Goal: Task Accomplishment & Management: Manage account settings

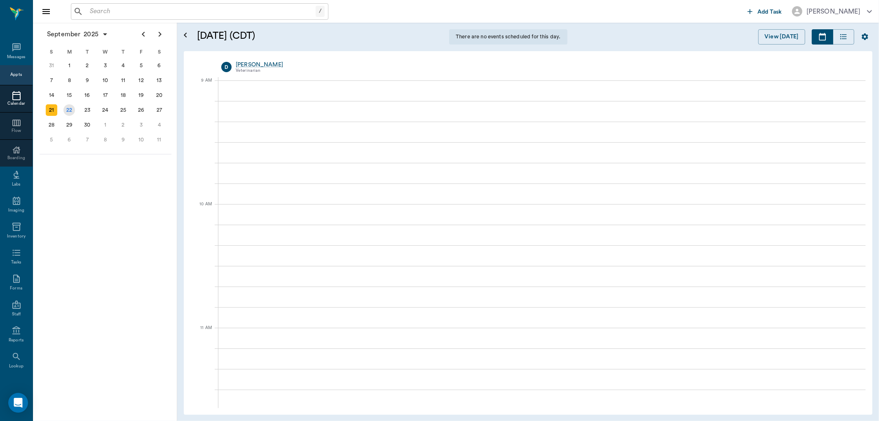
click at [71, 111] on div "22" at bounding box center [69, 110] width 12 height 12
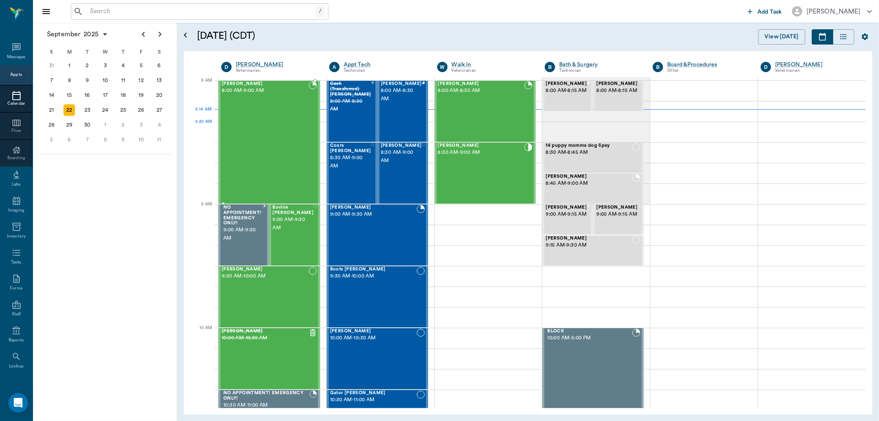
click at [297, 130] on div "Colt [PERSON_NAME] 8:00 AM - 9:00 AM" at bounding box center [265, 142] width 87 height 122
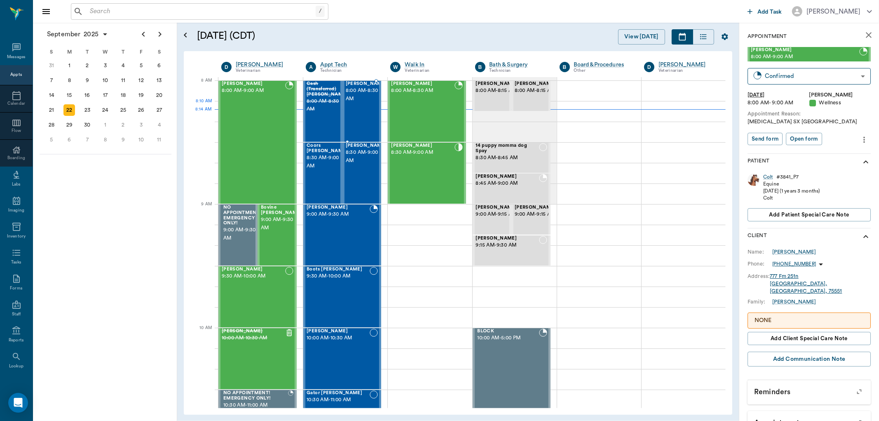
click at [361, 109] on div "[PERSON_NAME] 8:00 AM - 8:30 AM" at bounding box center [366, 111] width 41 height 60
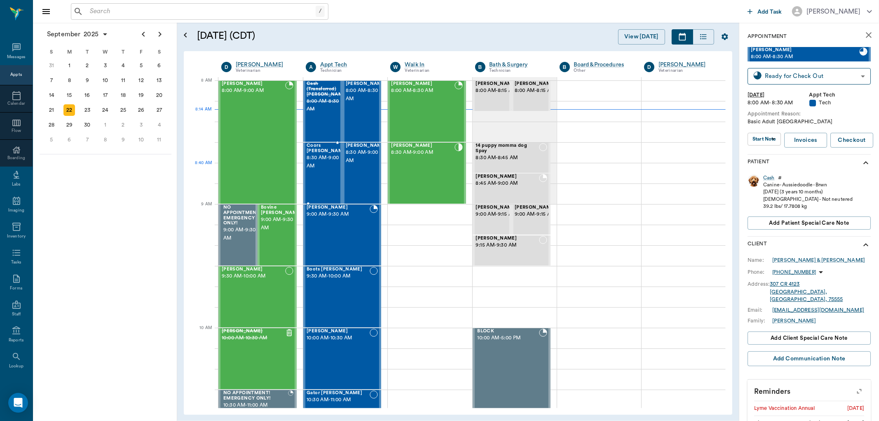
click at [320, 172] on div "Coors [PERSON_NAME] 8:30 AM - 9:00 AM" at bounding box center [327, 173] width 41 height 60
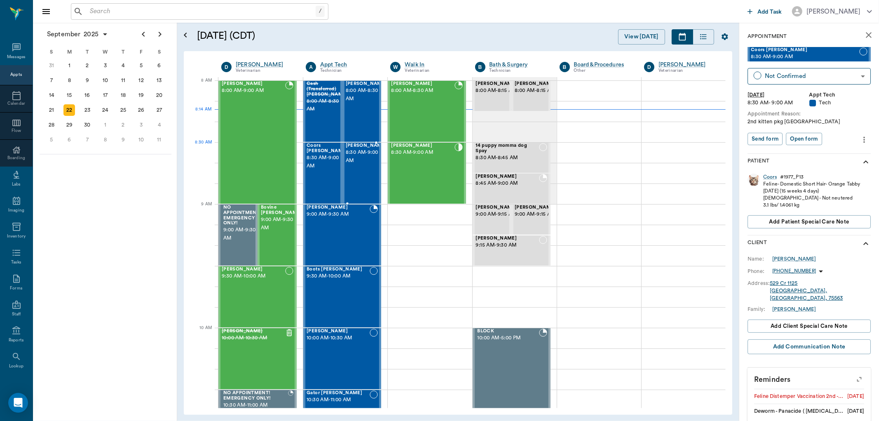
click at [360, 159] on span "8:30 AM - 9:00 AM" at bounding box center [366, 156] width 41 height 16
click at [854, 374] on icon "button" at bounding box center [860, 380] width 12 height 12
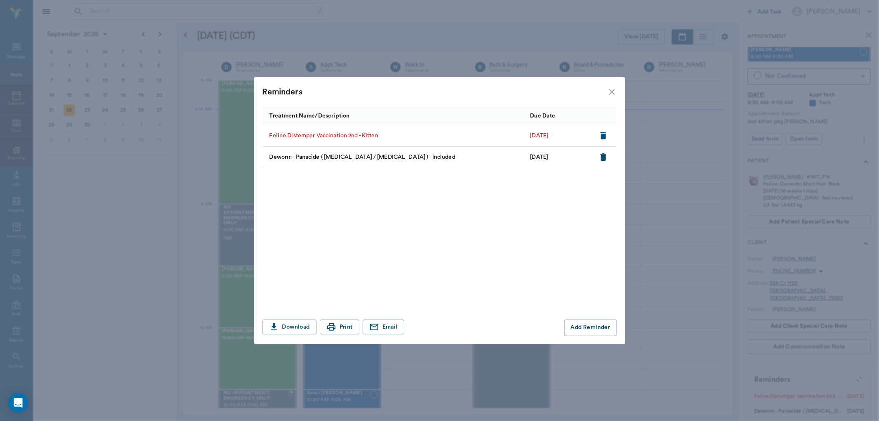
click at [613, 91] on icon "close" at bounding box center [612, 92] width 6 height 6
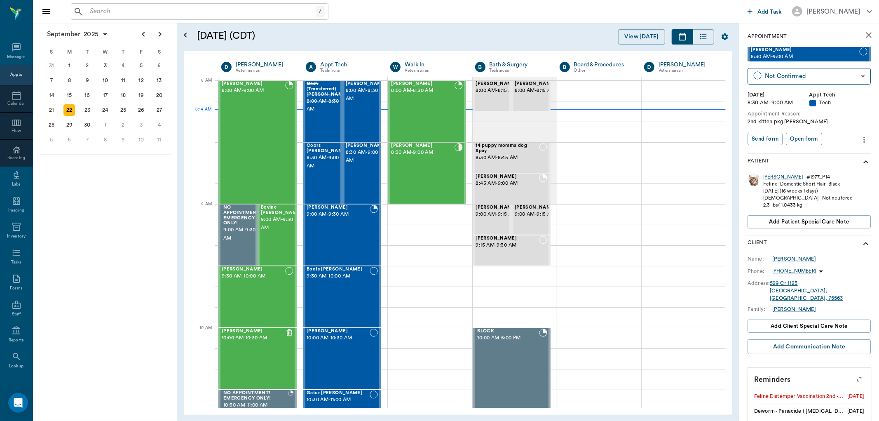
click at [767, 175] on div "[PERSON_NAME]" at bounding box center [784, 177] width 40 height 7
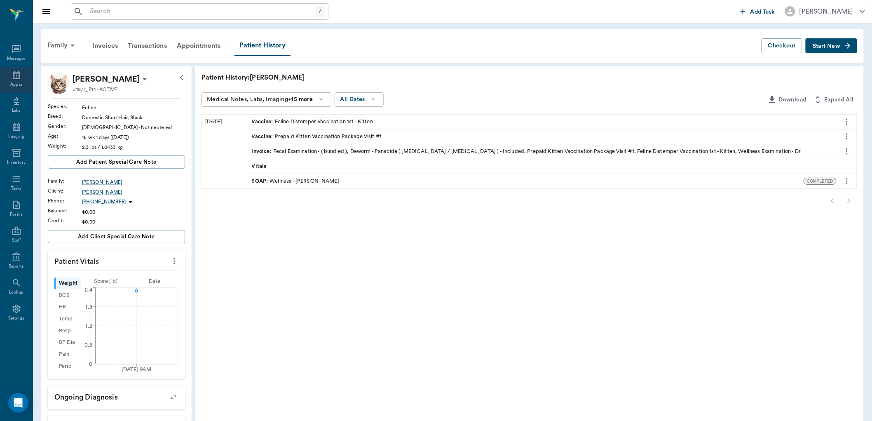
click at [13, 77] on icon at bounding box center [16, 75] width 7 height 8
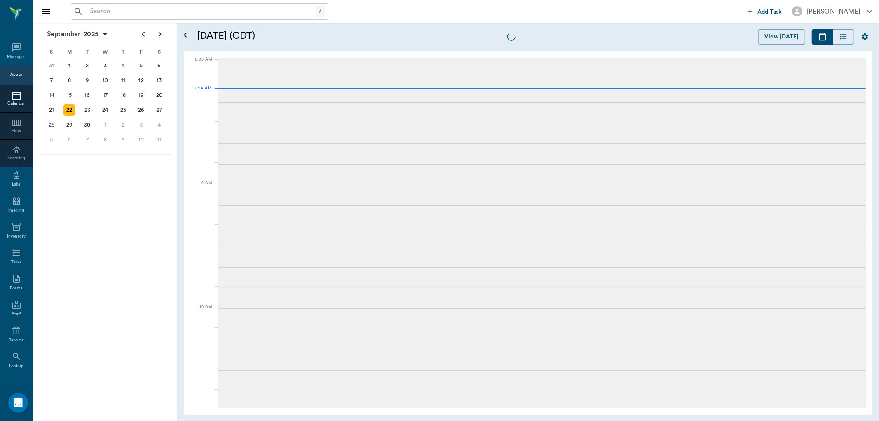
scroll to position [1, 0]
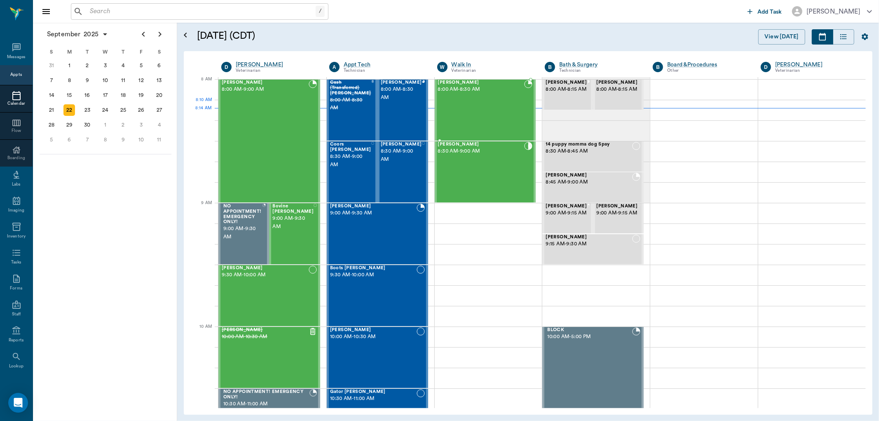
click at [498, 109] on div "[PERSON_NAME] 8:00 AM - 8:30 AM" at bounding box center [481, 110] width 87 height 60
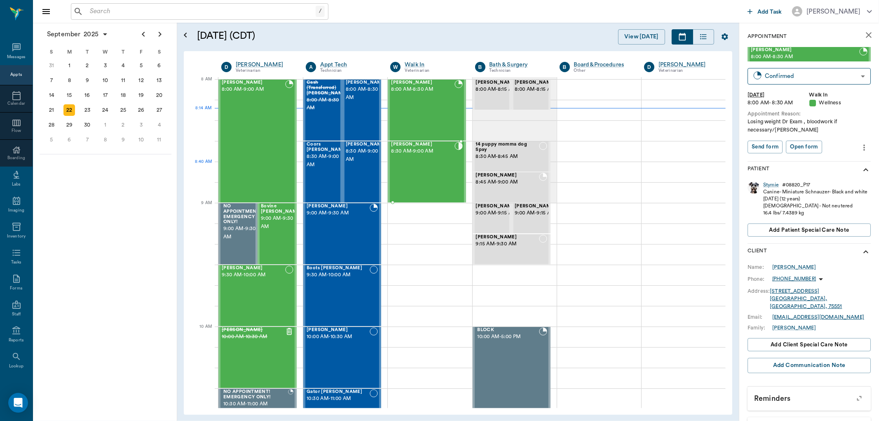
click at [444, 164] on div "[PERSON_NAME] 8:30 AM - 9:00 AM" at bounding box center [422, 172] width 63 height 60
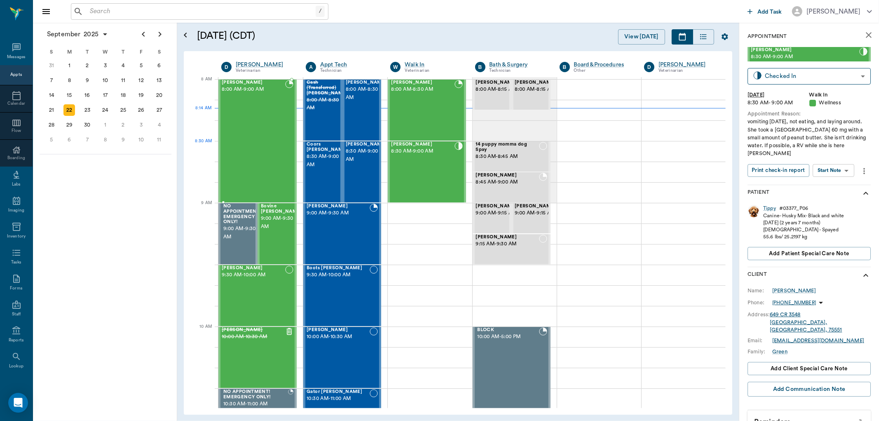
click at [279, 143] on div "Colt [PERSON_NAME] 8:00 AM - 9:00 AM" at bounding box center [253, 141] width 63 height 122
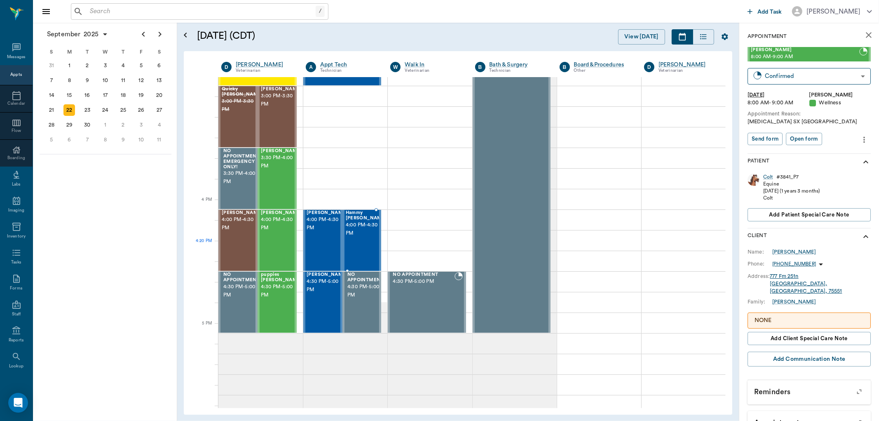
scroll to position [870, 0]
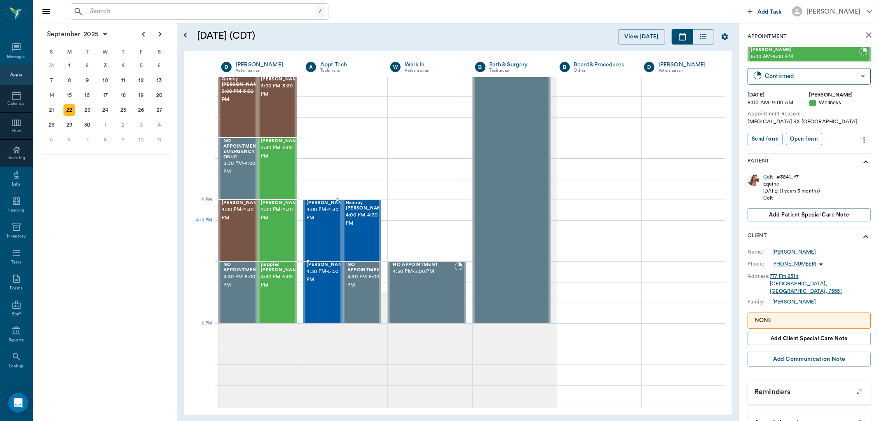
click at [331, 233] on div "[PERSON_NAME] 4:00 PM - 4:30 PM" at bounding box center [327, 230] width 41 height 60
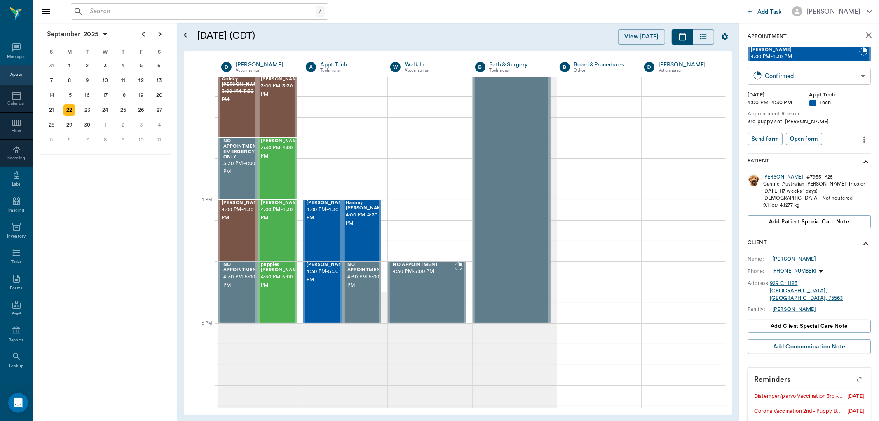
click at [852, 79] on body "/ ​ Add Task [PERSON_NAME] Nectar Messages Appts Calendar Flow Boarding Labs Im…" at bounding box center [439, 210] width 879 height 421
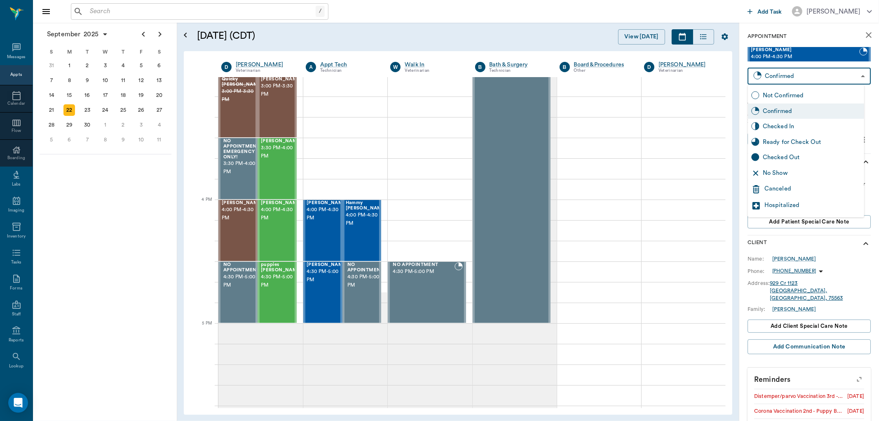
click at [852, 79] on div at bounding box center [439, 210] width 879 height 421
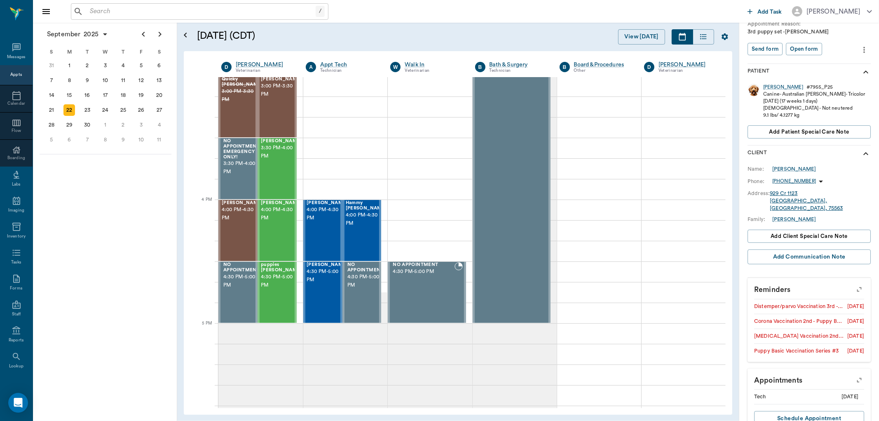
scroll to position [92, 0]
click at [860, 279] on button "button" at bounding box center [859, 287] width 21 height 21
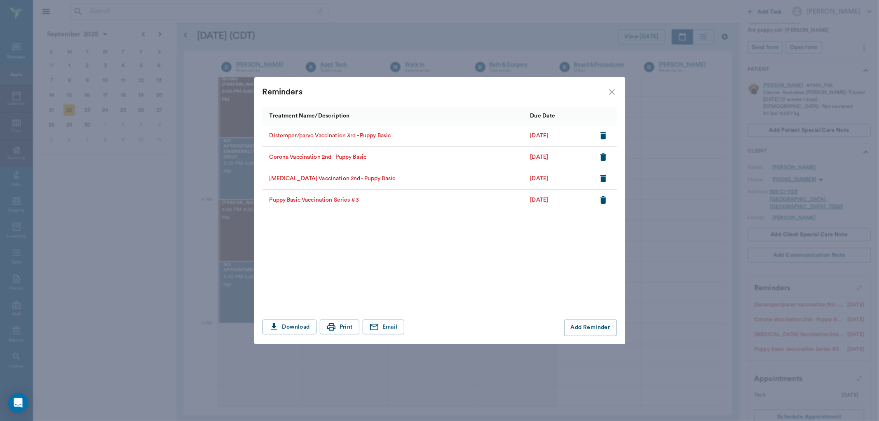
click at [611, 90] on icon "close" at bounding box center [612, 92] width 6 height 6
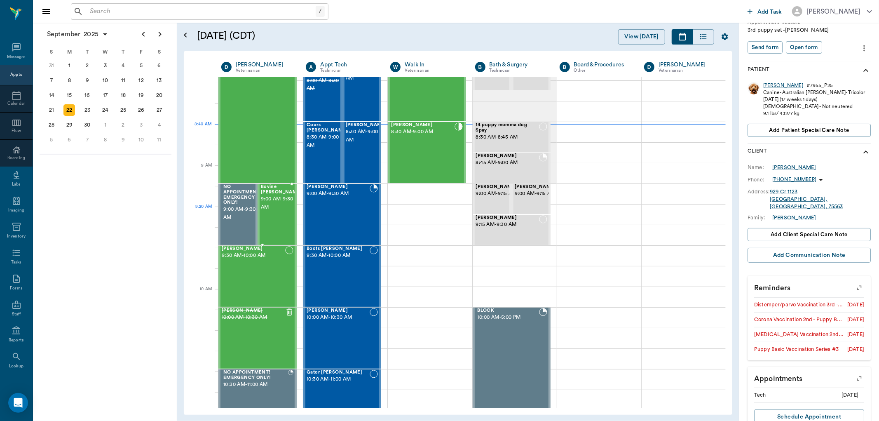
scroll to position [0, 0]
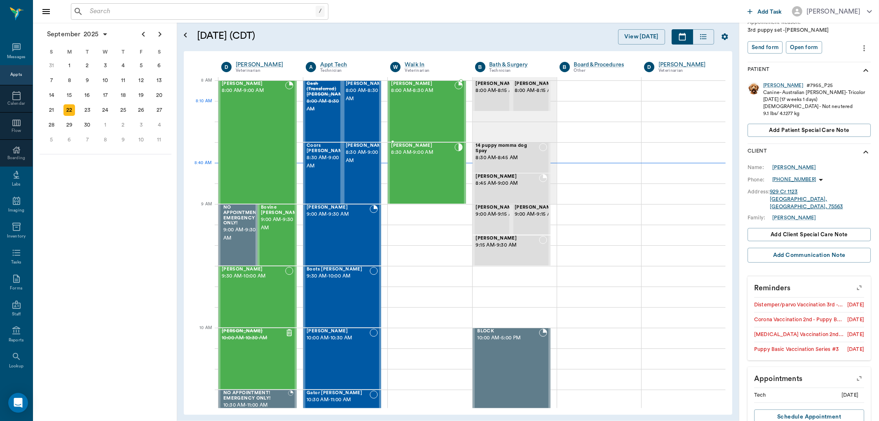
click at [427, 110] on div "[PERSON_NAME] 8:00 AM - 8:30 AM" at bounding box center [422, 111] width 63 height 60
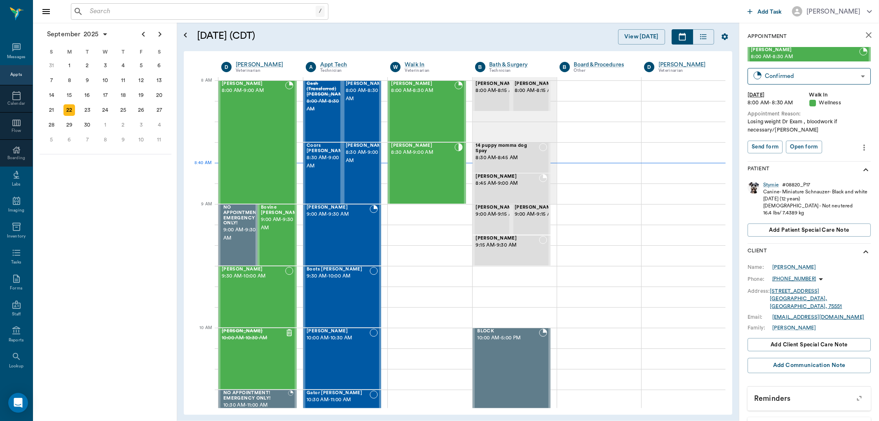
click at [860, 145] on icon "more" at bounding box center [864, 148] width 9 height 10
click at [815, 159] on span "Edit appointment" at bounding box center [823, 161] width 69 height 9
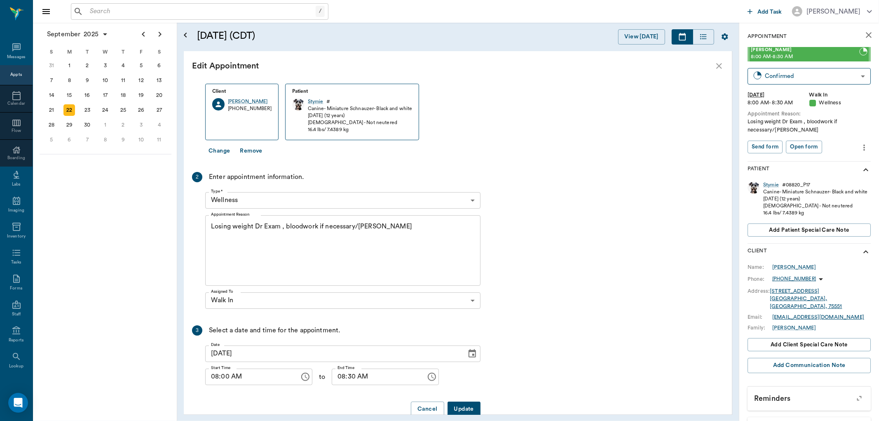
scroll to position [38, 0]
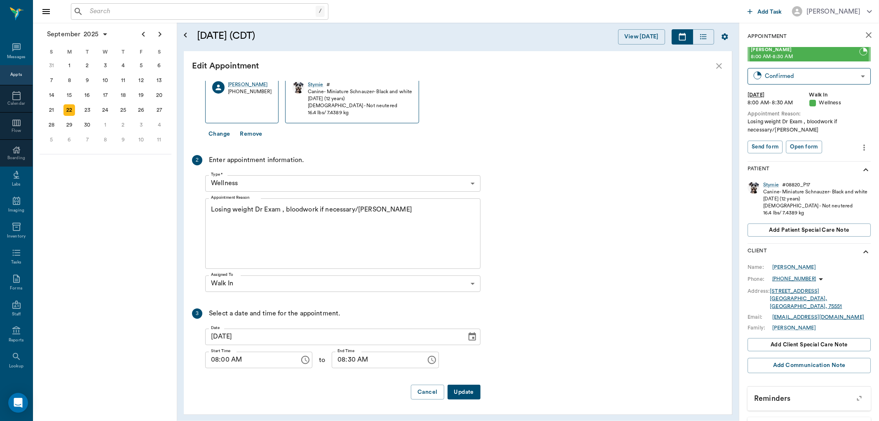
click at [472, 338] on icon "Choose date, selected date is Sep 22, 2025" at bounding box center [472, 336] width 7 height 8
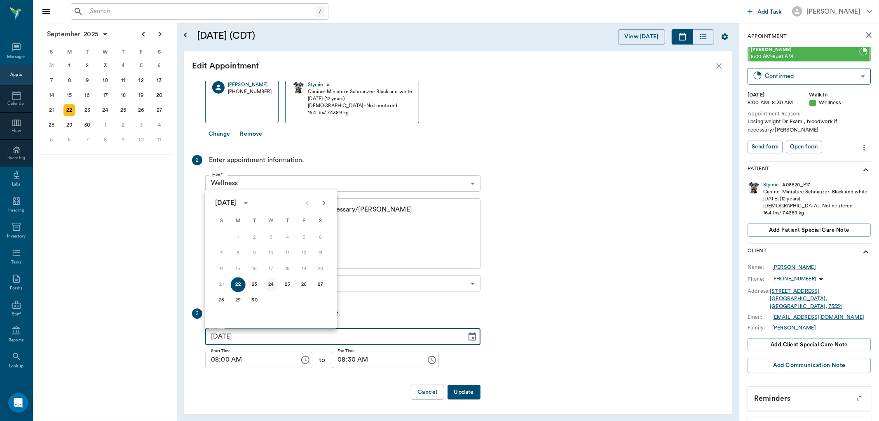
click at [270, 286] on button "24" at bounding box center [271, 284] width 15 height 15
type input "[DATE]"
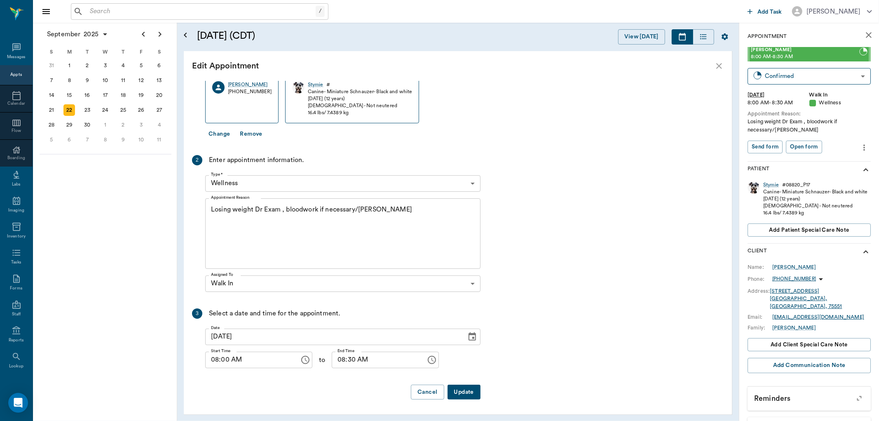
click at [464, 390] on button "Update" at bounding box center [464, 392] width 33 height 15
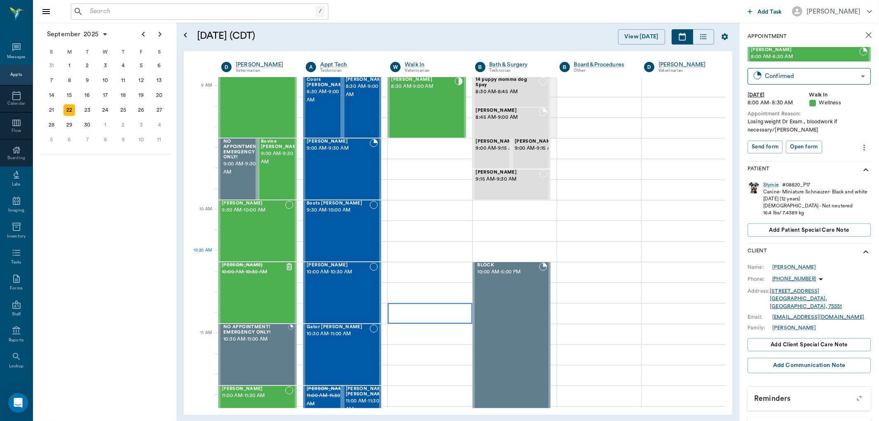
scroll to position [0, 0]
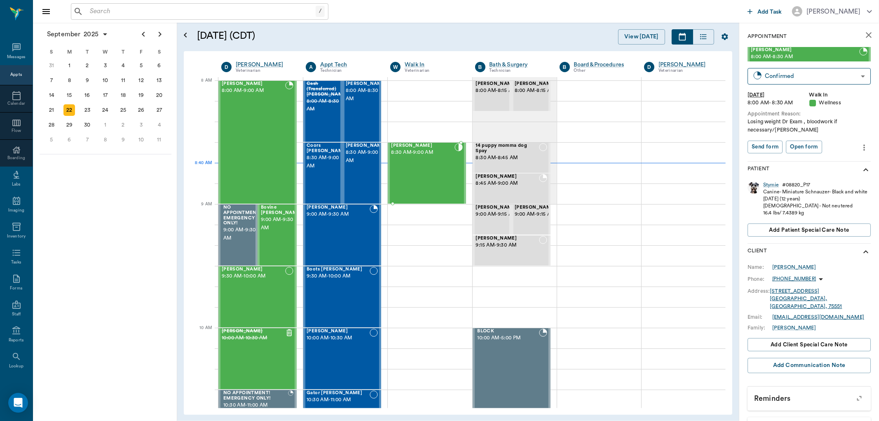
drag, startPoint x: 445, startPoint y: 181, endPoint x: 443, endPoint y: 187, distance: 6.5
click at [446, 182] on div "[PERSON_NAME] 8:30 AM - 9:00 AM" at bounding box center [422, 173] width 63 height 60
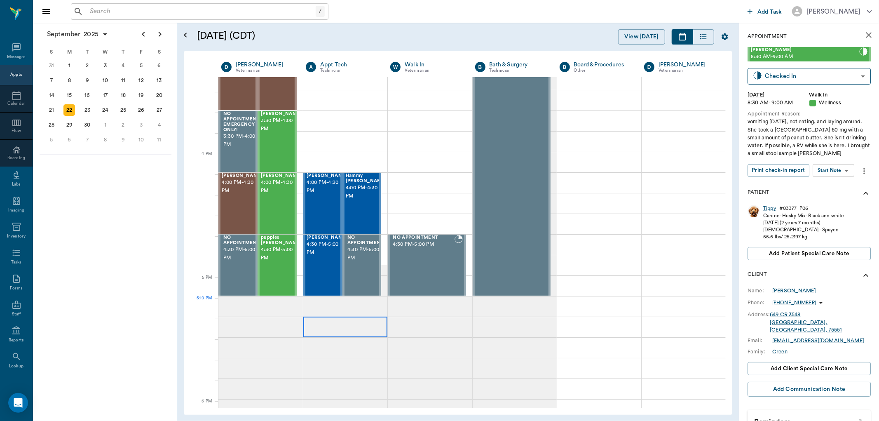
scroll to position [916, 0]
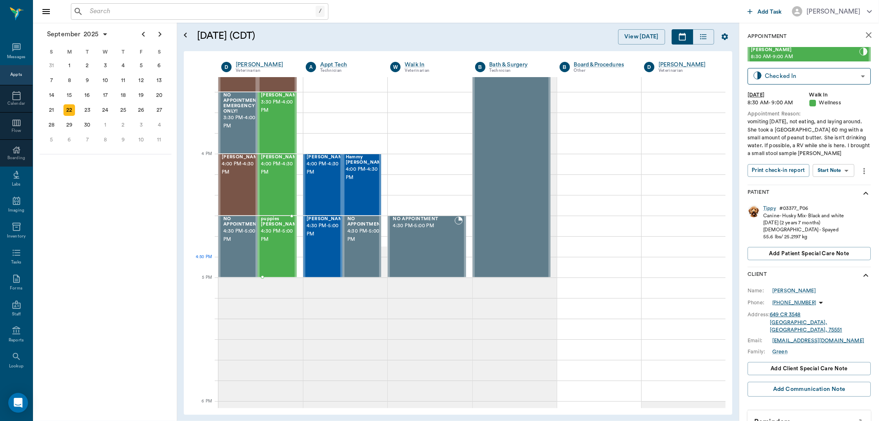
click at [282, 260] on div "puppies [PERSON_NAME] 4:30 PM - 5:00 PM" at bounding box center [281, 246] width 41 height 60
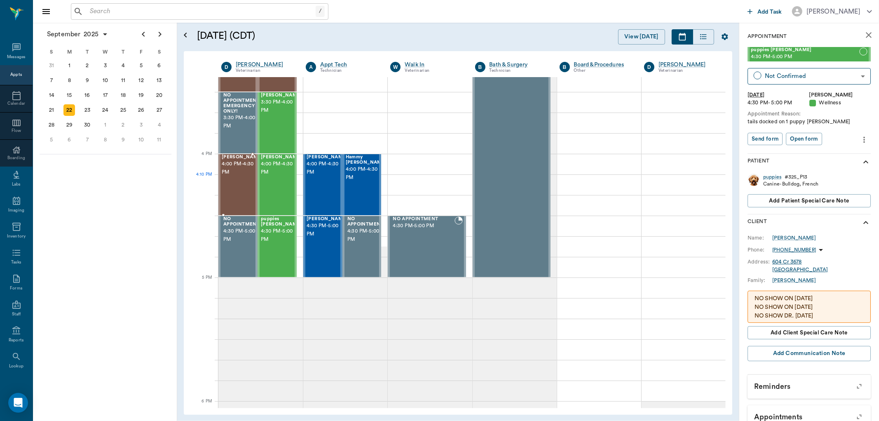
click at [242, 185] on div "[PERSON_NAME] 4:00 PM - 4:30 PM" at bounding box center [242, 185] width 41 height 60
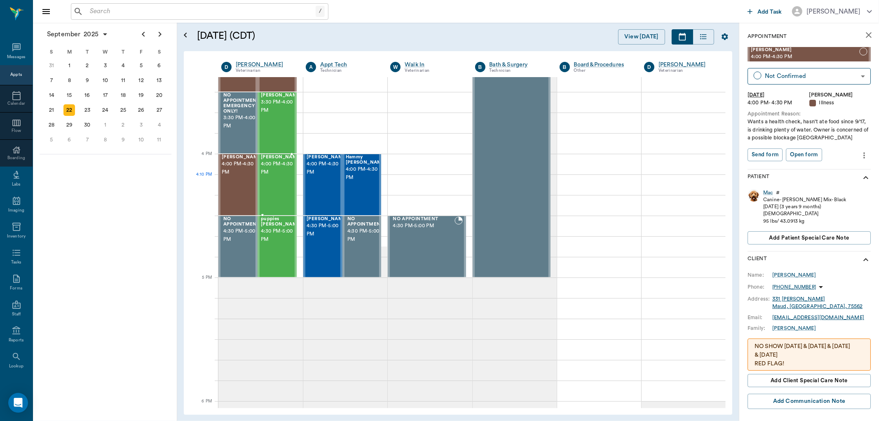
click at [275, 176] on span "4:00 PM - 4:30 PM" at bounding box center [281, 168] width 41 height 16
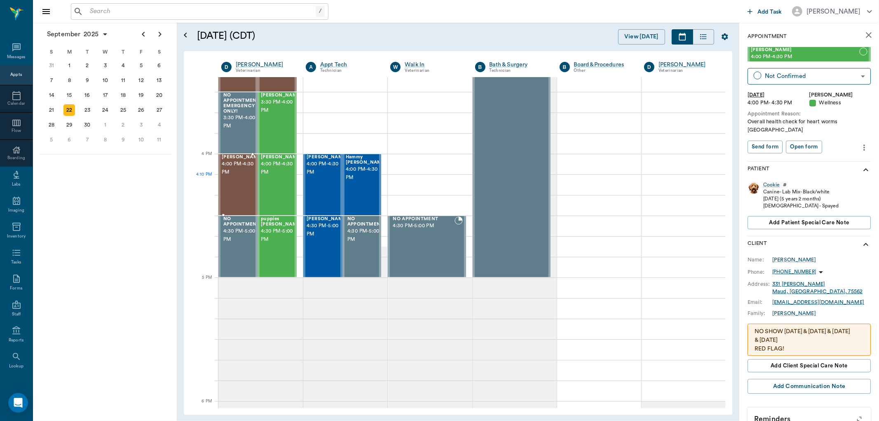
click at [242, 182] on div "[PERSON_NAME] 4:00 PM - 4:30 PM" at bounding box center [242, 185] width 41 height 60
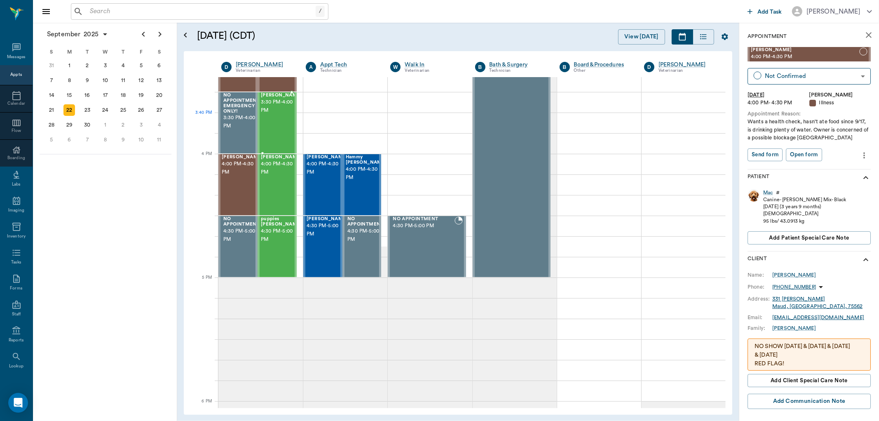
click at [274, 129] on div "[PERSON_NAME] 3:30 PM - 4:00 PM" at bounding box center [281, 123] width 41 height 60
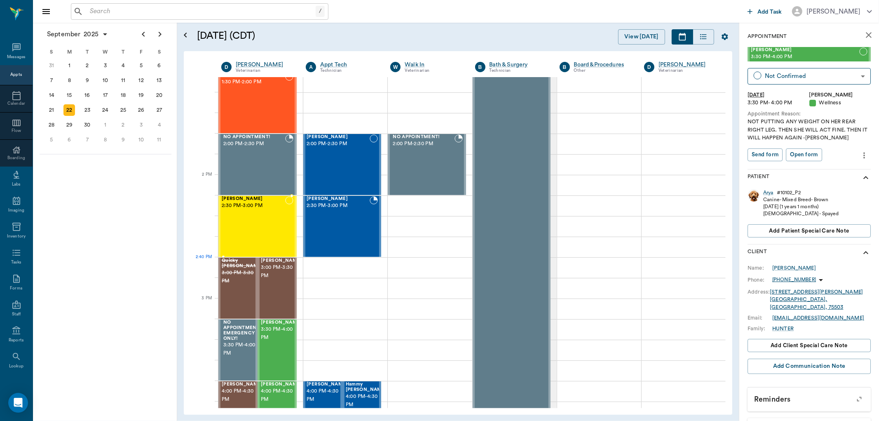
scroll to position [778, 0]
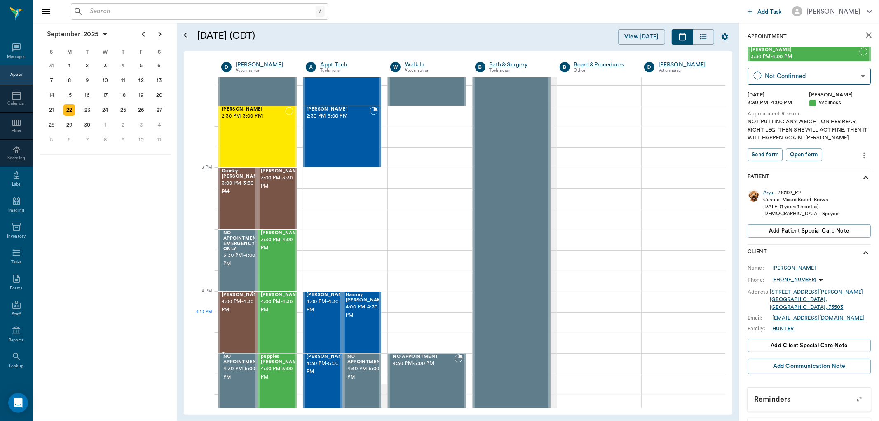
click at [232, 322] on div "[PERSON_NAME] 4:00 PM - 4:30 PM" at bounding box center [242, 322] width 41 height 60
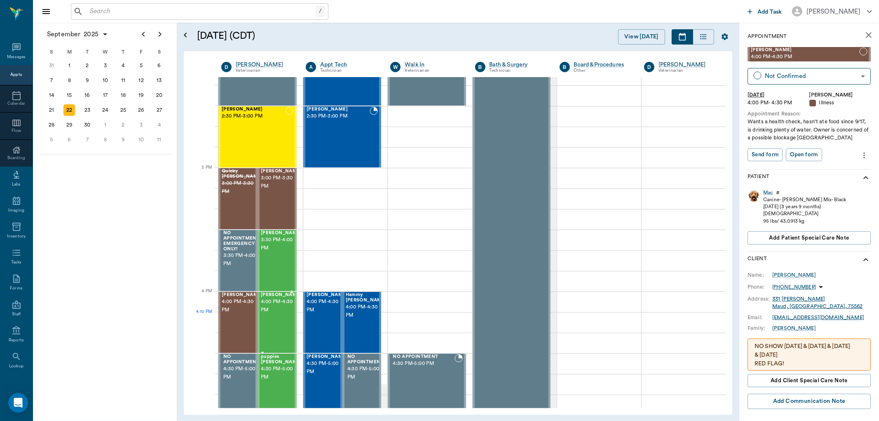
click at [282, 320] on div "Cookie [PERSON_NAME] 4:00 PM - 4:30 PM" at bounding box center [281, 322] width 41 height 60
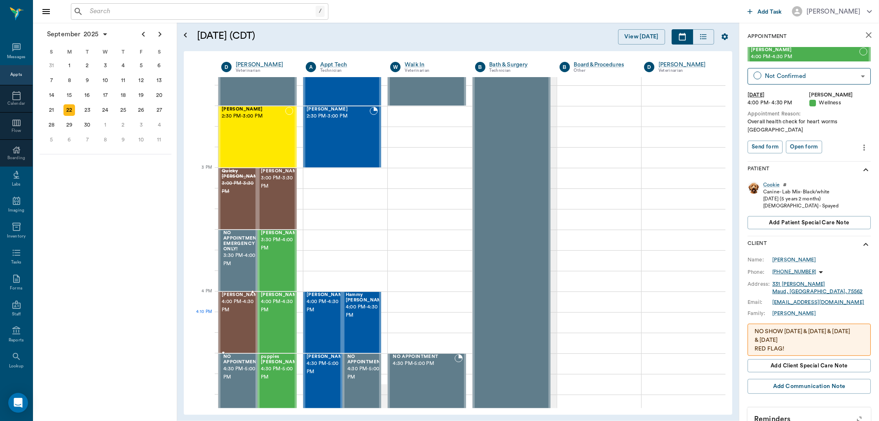
click at [242, 327] on div "[PERSON_NAME] 4:00 PM - 4:30 PM" at bounding box center [242, 322] width 41 height 60
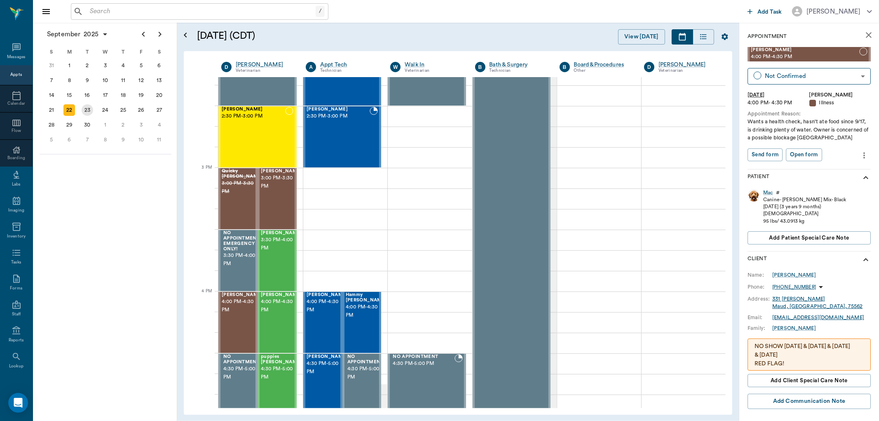
click at [88, 109] on div "23" at bounding box center [88, 110] width 12 height 12
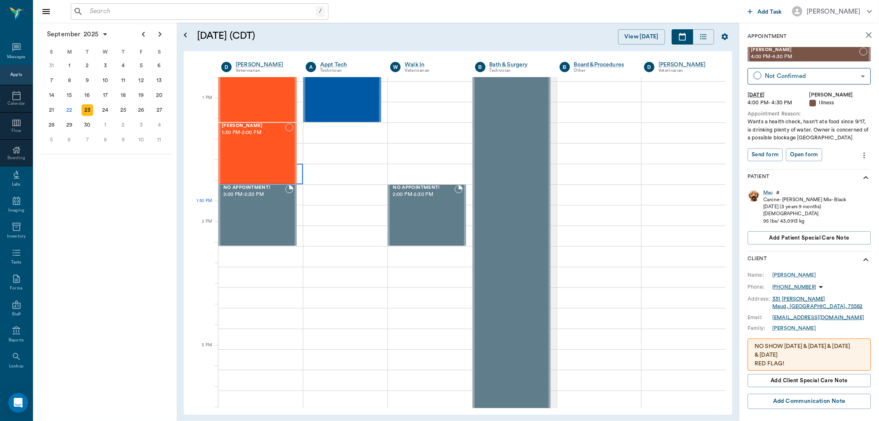
scroll to position [641, 0]
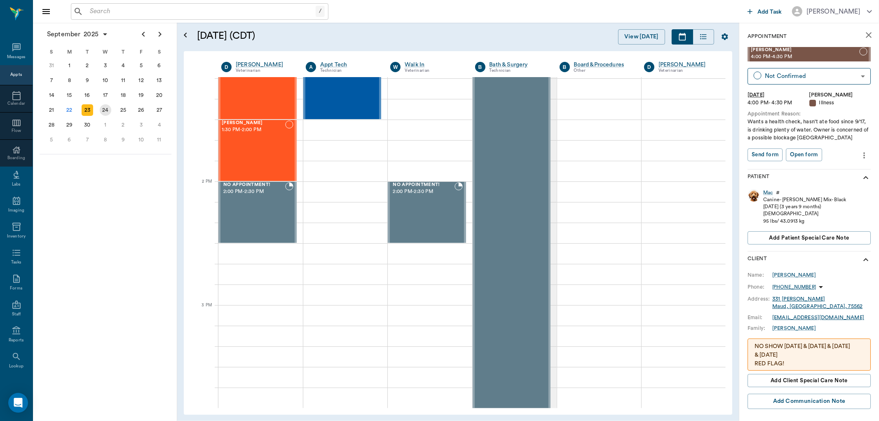
click at [109, 109] on div "24" at bounding box center [106, 110] width 12 height 12
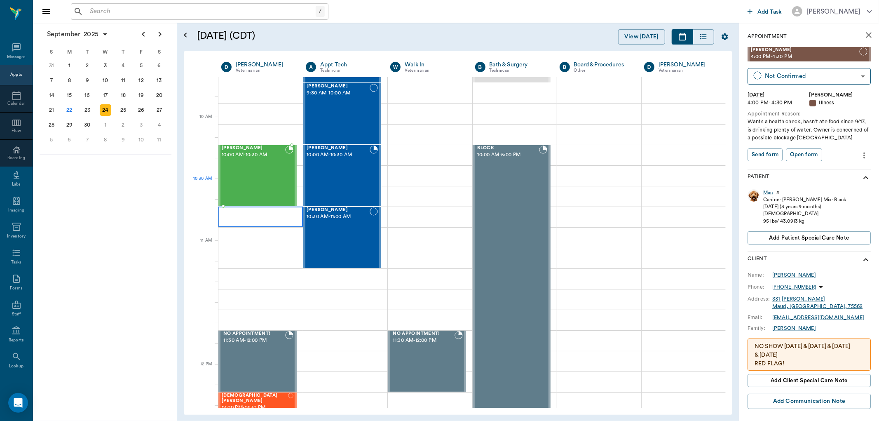
scroll to position [366, 0]
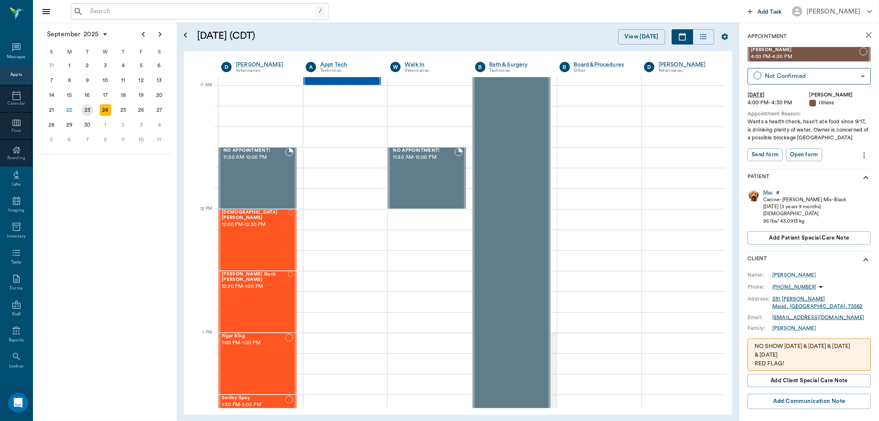
click at [87, 111] on div "23" at bounding box center [88, 110] width 12 height 12
